Goal: Task Accomplishment & Management: Manage account settings

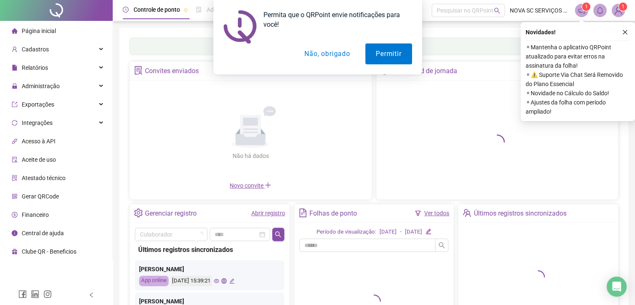
click at [47, 50] on div "Permita que o QRPoint envie notificações para você! Permitir Não, obrigado" at bounding box center [317, 37] width 635 height 74
click at [319, 58] on button "Não, obrigado" at bounding box center [327, 53] width 66 height 21
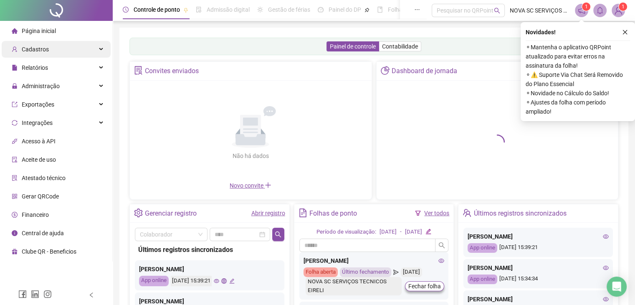
click at [79, 51] on div "Cadastros" at bounding box center [56, 49] width 109 height 17
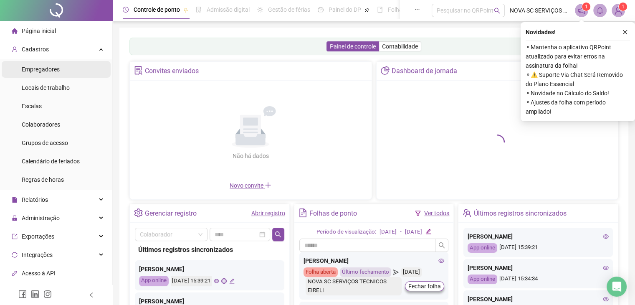
click at [47, 69] on span "Empregadores" at bounding box center [41, 69] width 38 height 7
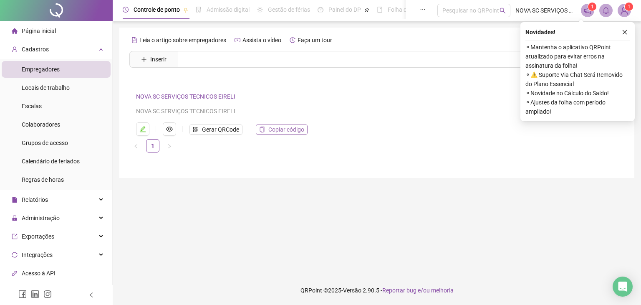
click at [274, 132] on span "Copiar código" at bounding box center [286, 129] width 36 height 9
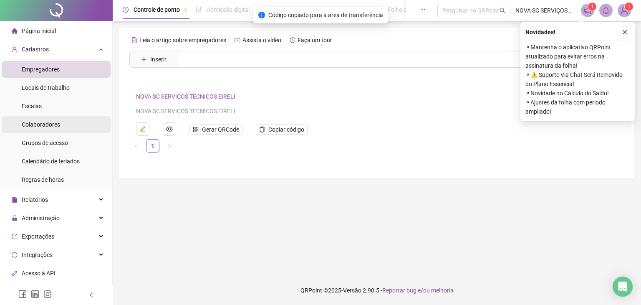
click at [53, 127] on span "Colaboradores" at bounding box center [41, 124] width 38 height 7
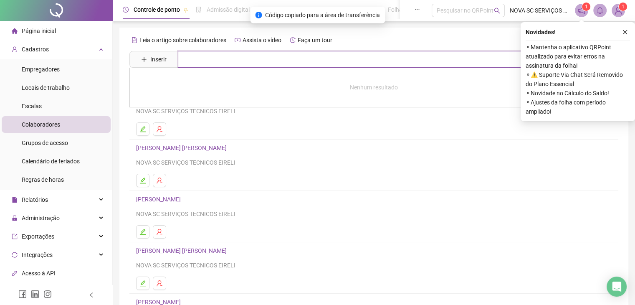
click at [238, 64] on input "text" at bounding box center [380, 59] width 404 height 17
type input "*******"
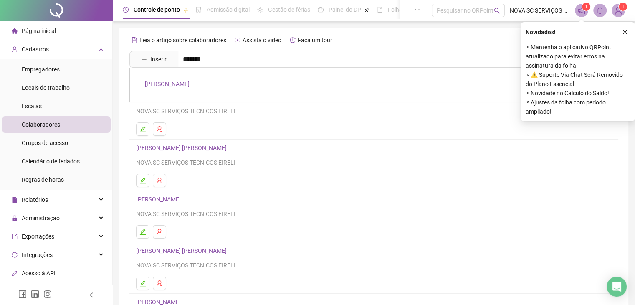
click at [190, 86] on link "[PERSON_NAME]" at bounding box center [167, 84] width 45 height 7
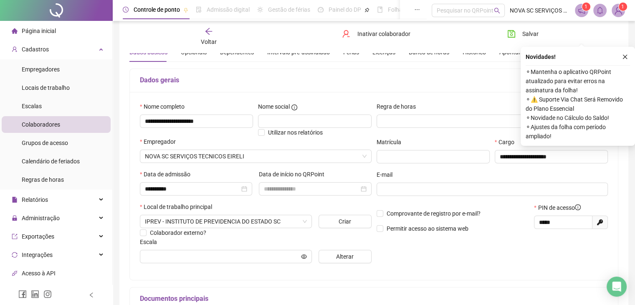
scroll to position [5, 0]
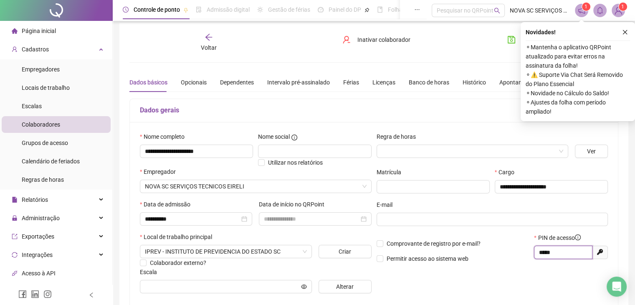
click at [551, 251] on input "*****" at bounding box center [562, 252] width 47 height 9
click at [54, 32] on span "Página inicial" at bounding box center [39, 31] width 34 height 7
click at [35, 34] on span "Página inicial" at bounding box center [39, 31] width 34 height 7
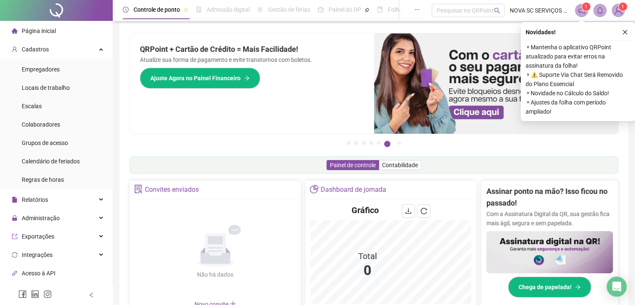
click at [45, 29] on span "Página inicial" at bounding box center [39, 31] width 34 height 7
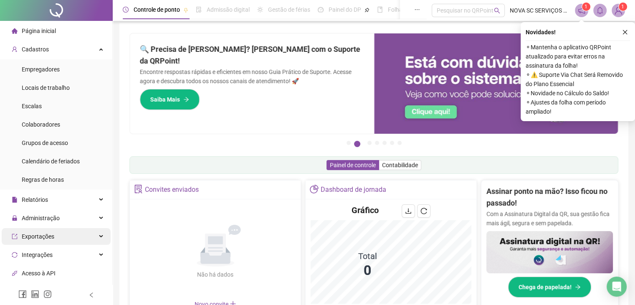
scroll to position [84, 0]
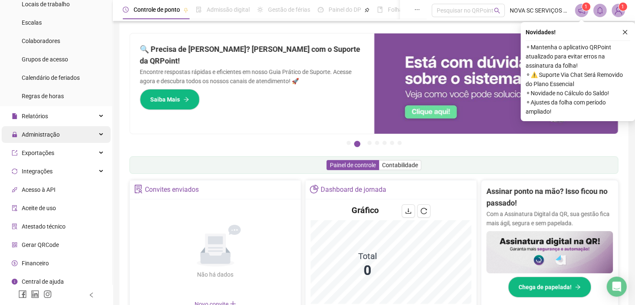
click at [56, 133] on span "Administração" at bounding box center [41, 134] width 38 height 7
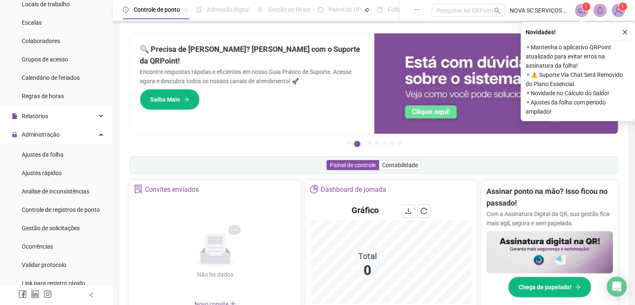
scroll to position [0, 0]
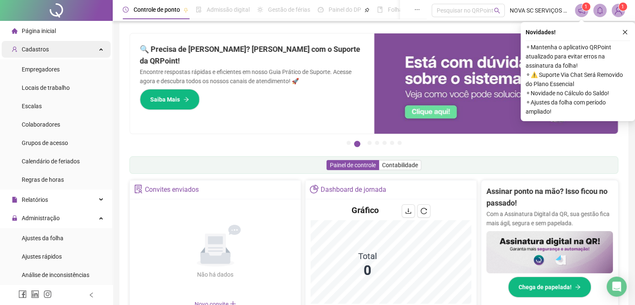
click at [94, 46] on div "Cadastros" at bounding box center [56, 49] width 109 height 17
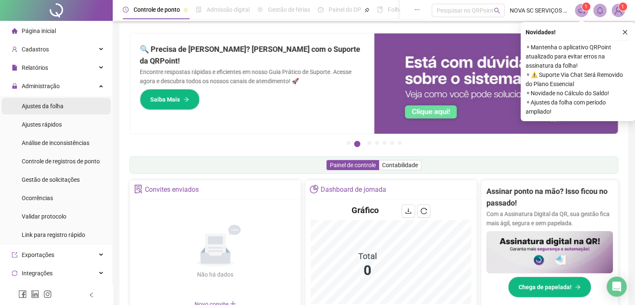
click at [50, 106] on span "Ajustes da folha" at bounding box center [43, 106] width 42 height 7
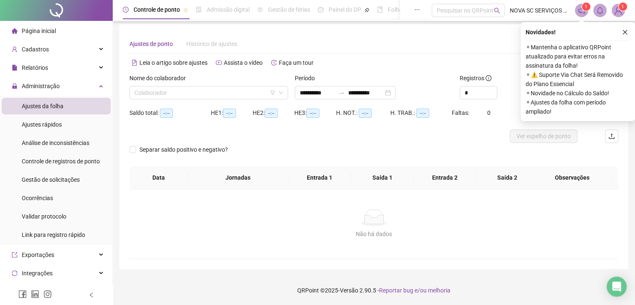
scroll to position [3, 0]
type input "**********"
click at [33, 33] on span "Página inicial" at bounding box center [39, 31] width 34 height 7
